Goal: Transaction & Acquisition: Download file/media

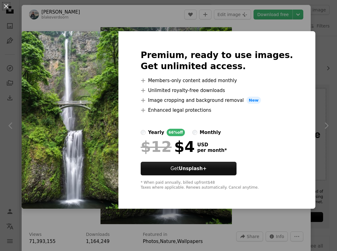
scroll to position [370, 0]
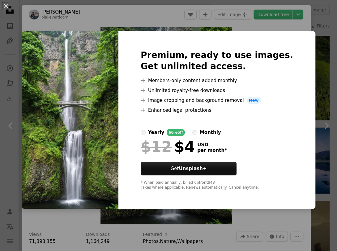
click at [118, 51] on img at bounding box center [70, 120] width 97 height 178
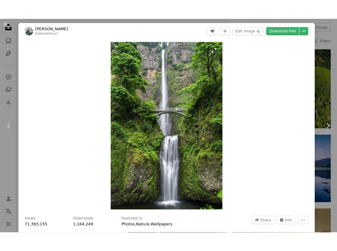
scroll to position [370, 0]
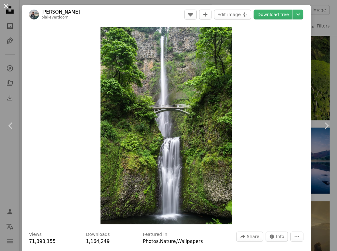
click at [9, 5] on button "An X shape" at bounding box center [5, 5] width 7 height 7
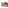
scroll to position [629, 0]
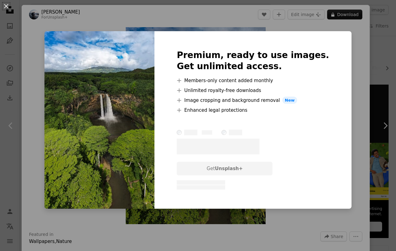
scroll to position [339, 0]
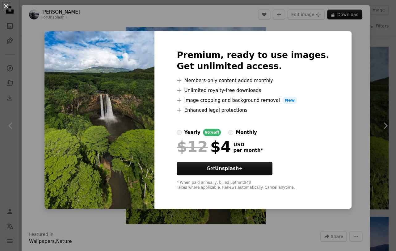
click at [24, 9] on div "An X shape Premium, ready to use images. Get unlimited access. A plus sign Memb…" at bounding box center [198, 125] width 396 height 251
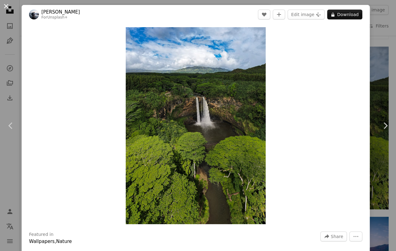
click at [10, 4] on button "An X shape" at bounding box center [5, 5] width 7 height 7
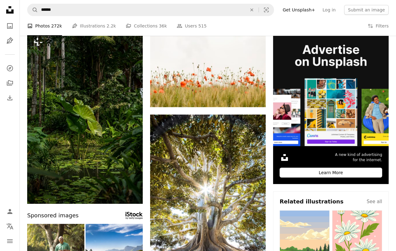
scroll to position [53, 0]
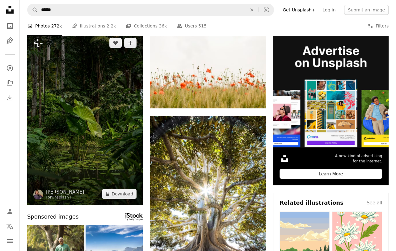
click at [75, 102] on img at bounding box center [85, 118] width 116 height 173
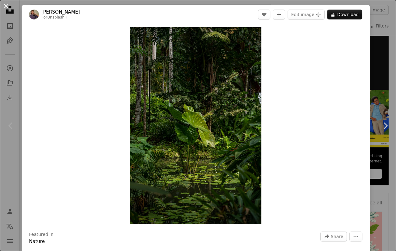
click at [7, 6] on button "An X shape" at bounding box center [5, 5] width 7 height 7
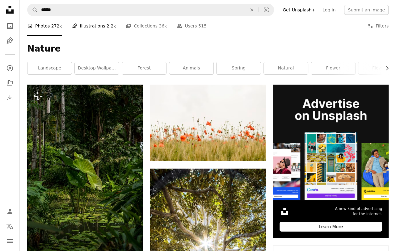
click at [82, 27] on link "Pen Tool Illustrations 2.2k" at bounding box center [94, 26] width 44 height 20
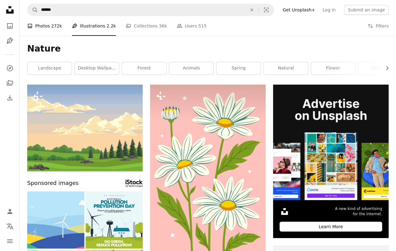
click at [46, 27] on link "A photo Photos 272k" at bounding box center [44, 26] width 35 height 20
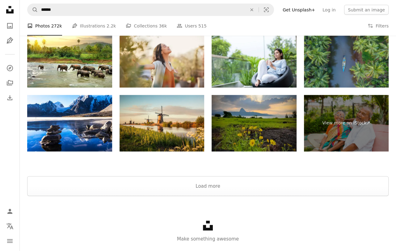
scroll to position [1180, 0]
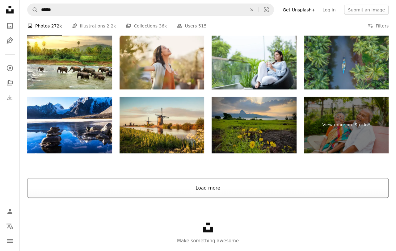
click at [205, 185] on button "Load more" at bounding box center [208, 188] width 362 height 20
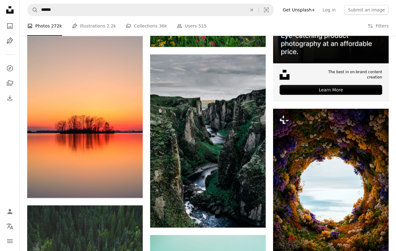
scroll to position [2189, 0]
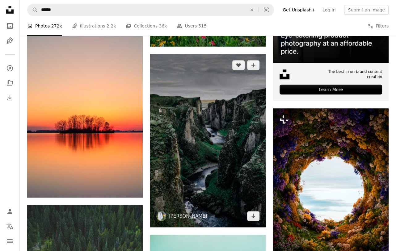
click at [195, 145] on img at bounding box center [208, 140] width 116 height 173
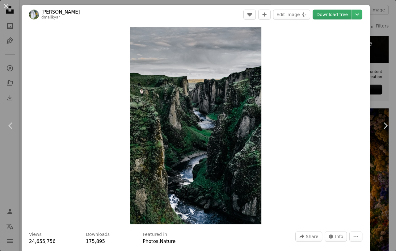
click at [329, 15] on link "Download free" at bounding box center [332, 15] width 39 height 10
